Goal: Information Seeking & Learning: Learn about a topic

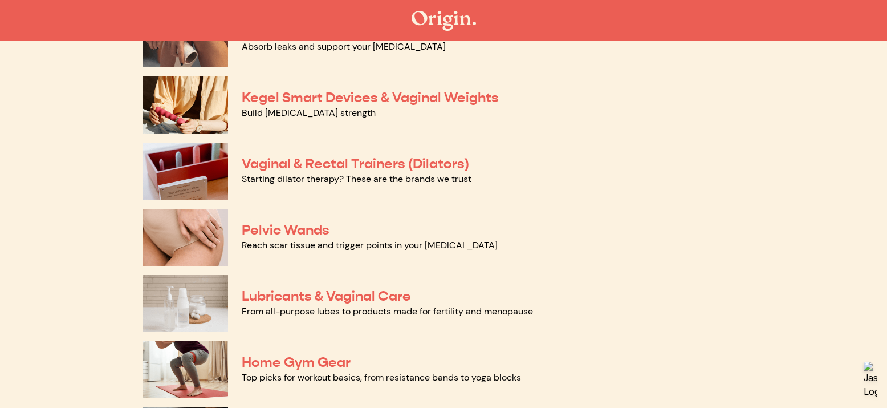
scroll to position [399, 0]
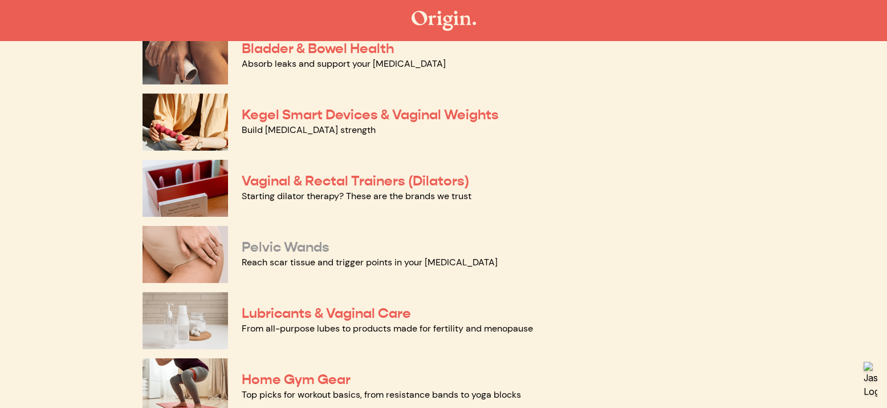
click at [256, 249] on link "Pelvic Wands" at bounding box center [286, 246] width 88 height 17
click at [291, 184] on link "Vaginal & Rectal Trainers (Dilators)" at bounding box center [356, 180] width 228 height 17
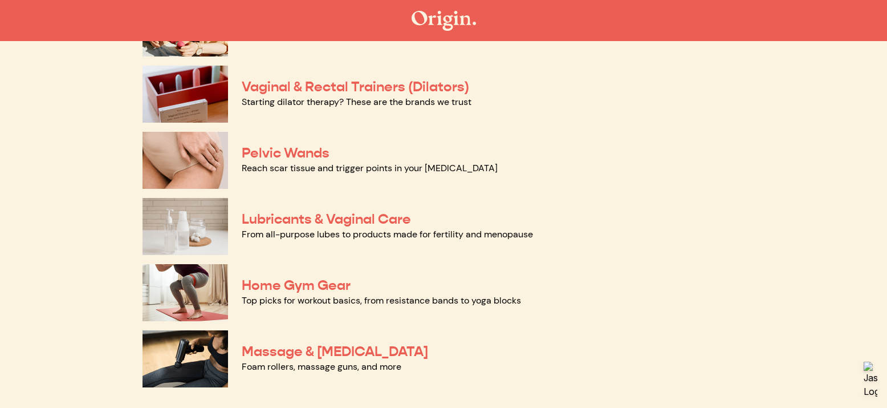
scroll to position [513, 0]
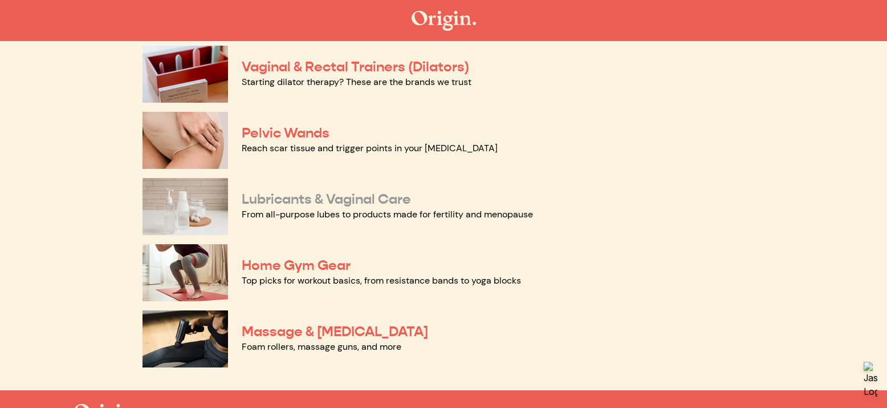
click at [268, 198] on link "Lubricants & Vaginal Care" at bounding box center [326, 199] width 169 height 17
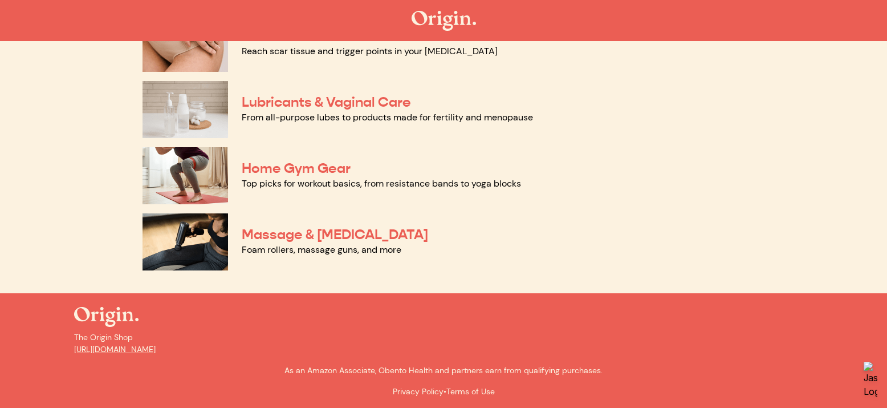
scroll to position [611, 0]
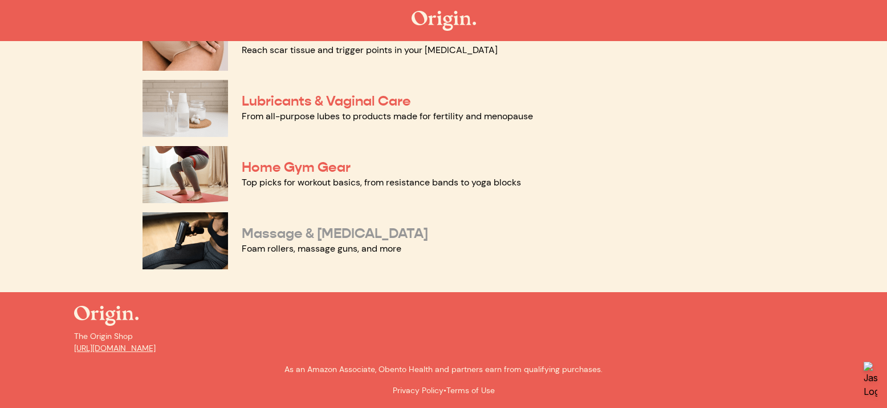
click at [392, 236] on link "Massage & [MEDICAL_DATA]" at bounding box center [335, 233] width 187 height 17
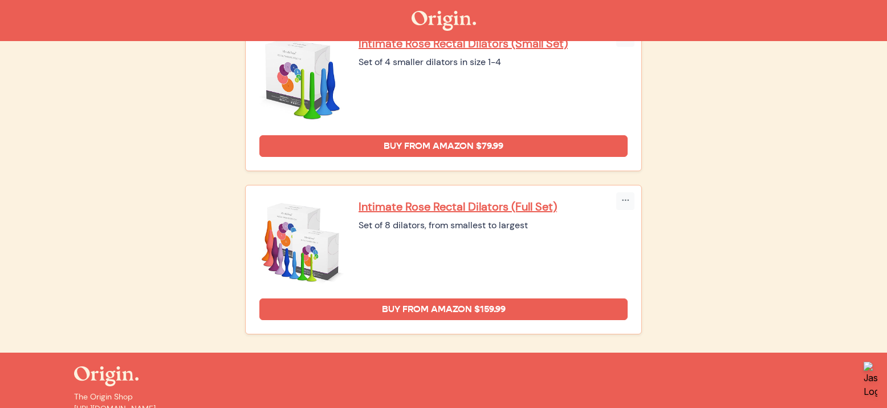
scroll to position [1523, 0]
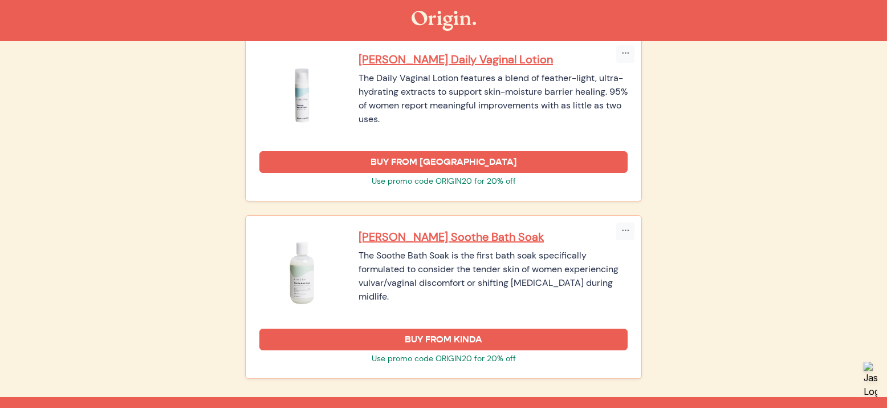
scroll to position [1654, 0]
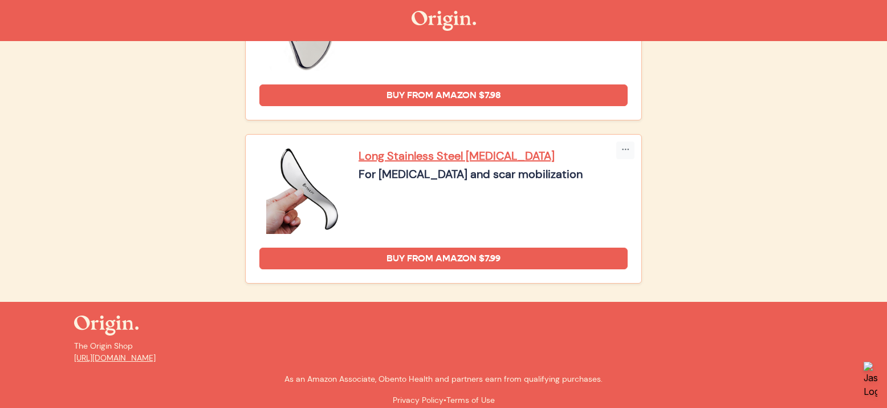
scroll to position [1835, 0]
